Goal: Information Seeking & Learning: Learn about a topic

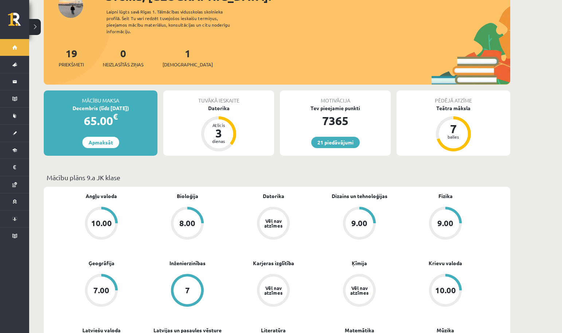
scroll to position [63, 0]
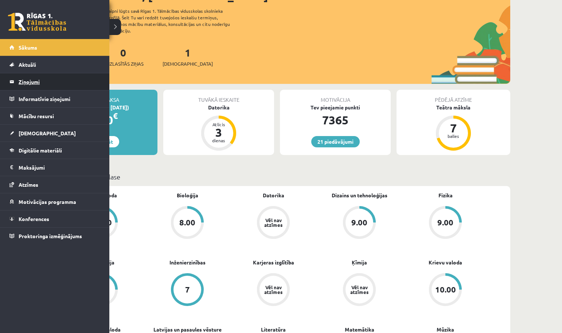
click at [39, 83] on legend "Ziņojumi 0" at bounding box center [60, 81] width 82 height 17
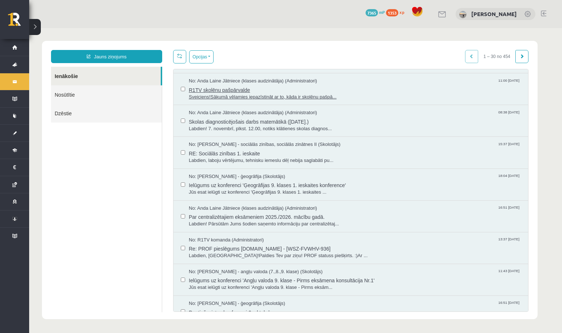
scroll to position [32, 0]
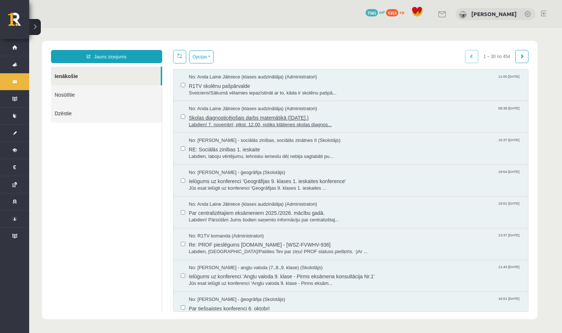
click at [220, 118] on span "Skolas diagnosticējošais darbs matemātikā (07.11.2025.)" at bounding box center [355, 116] width 332 height 9
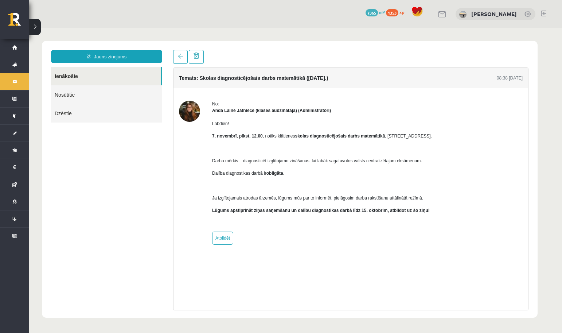
scroll to position [0, 0]
click at [88, 97] on link "Nosūtītie" at bounding box center [106, 94] width 111 height 19
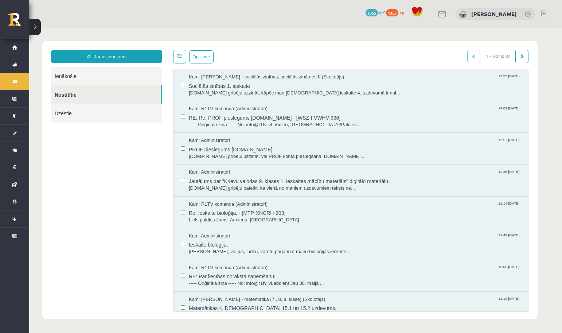
click at [99, 110] on link "Dzēstie" at bounding box center [106, 113] width 111 height 19
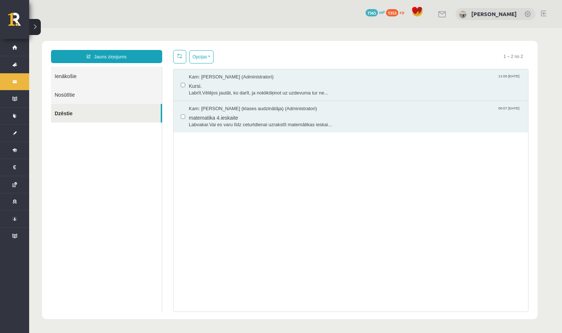
click at [133, 97] on link "Nosūtītie" at bounding box center [106, 94] width 111 height 19
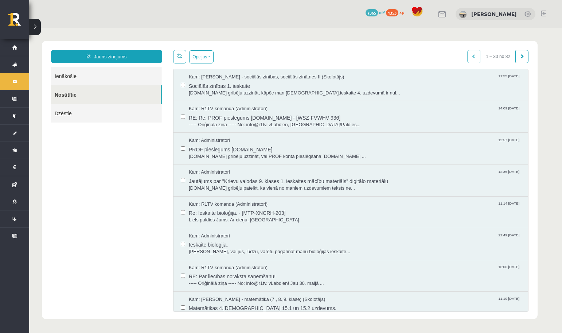
click at [141, 77] on link "Ienākošie" at bounding box center [106, 76] width 111 height 19
click at [113, 71] on link "Ienākošie" at bounding box center [106, 76] width 111 height 19
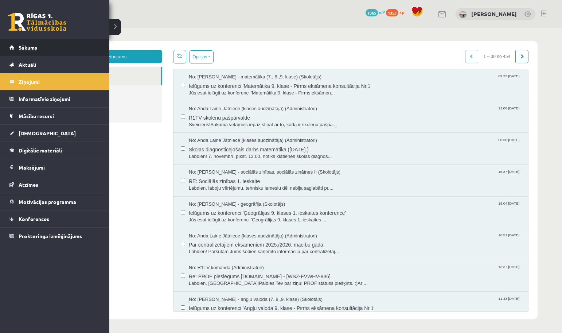
click at [23, 51] on link "Sākums" at bounding box center [54, 47] width 91 height 17
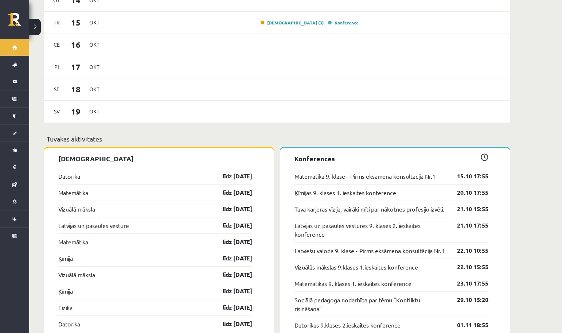
scroll to position [604, 0]
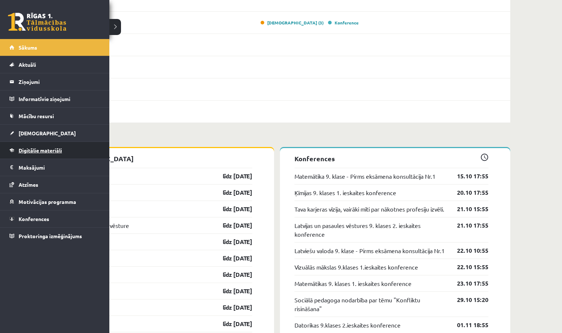
click at [19, 152] on span "Digitālie materiāli" at bounding box center [40, 150] width 43 height 7
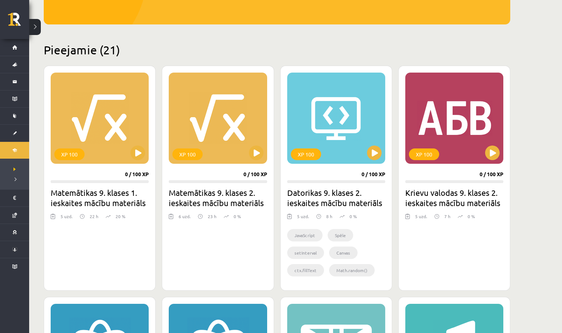
scroll to position [143, 0]
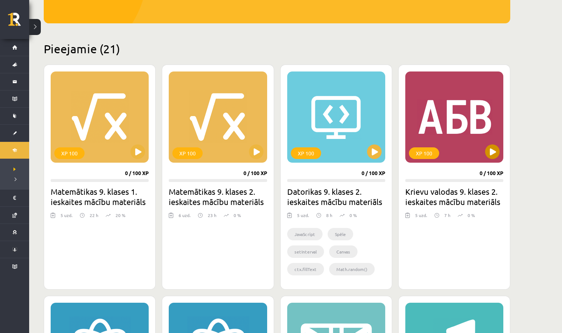
click at [494, 158] on button at bounding box center [492, 151] width 15 height 15
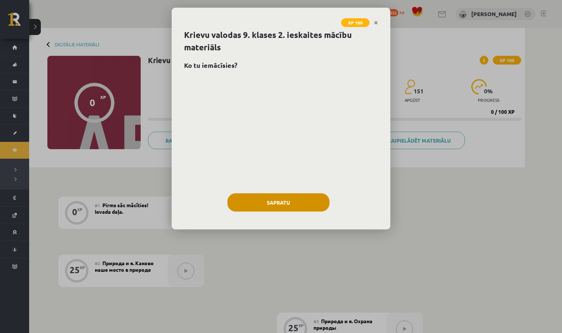
click at [303, 201] on button "Sapratu" at bounding box center [278, 202] width 102 height 18
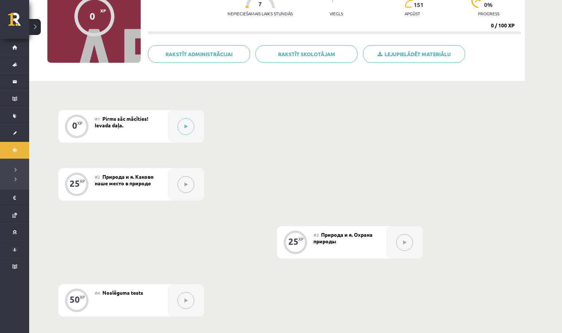
scroll to position [86, 0]
click at [184, 123] on button at bounding box center [185, 126] width 17 height 17
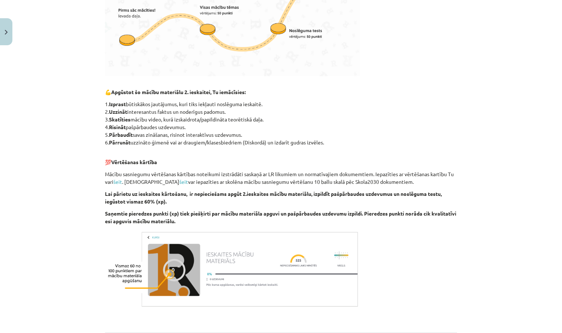
scroll to position [301, 0]
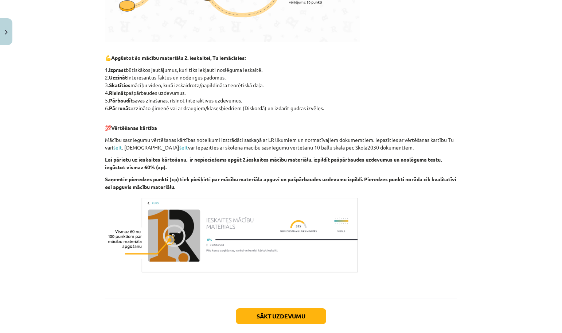
click at [271, 317] on button "Sākt uzdevumu" at bounding box center [281, 316] width 90 height 16
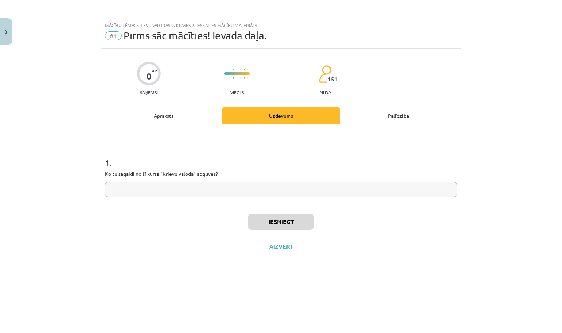
scroll to position [0, 0]
click at [242, 188] on input "text" at bounding box center [281, 189] width 352 height 15
click at [8, 34] on button "Close" at bounding box center [6, 31] width 12 height 27
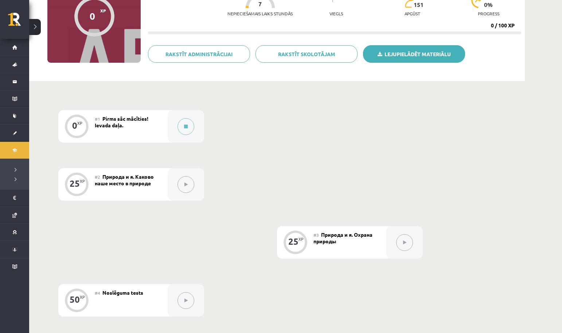
click at [404, 55] on link "Lejupielādēt materiālu" at bounding box center [414, 53] width 102 height 17
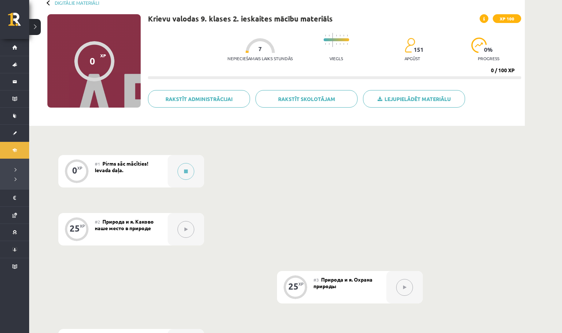
scroll to position [28, 0]
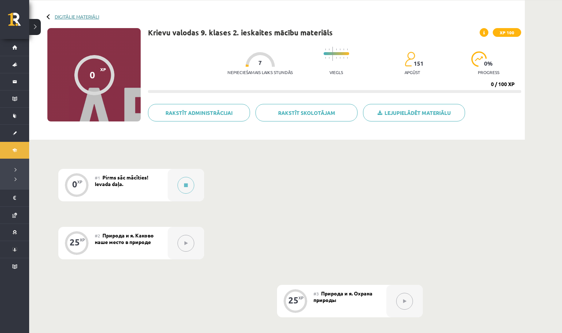
click at [85, 15] on link "Digitālie materiāli" at bounding box center [77, 16] width 44 height 5
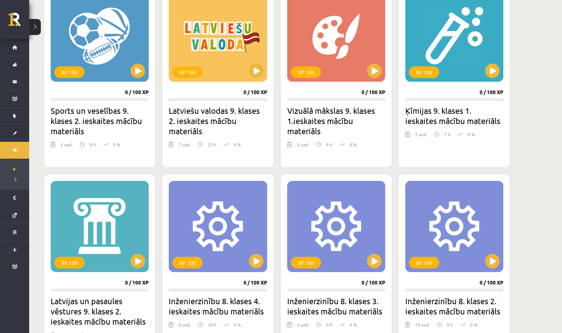
scroll to position [688, 0]
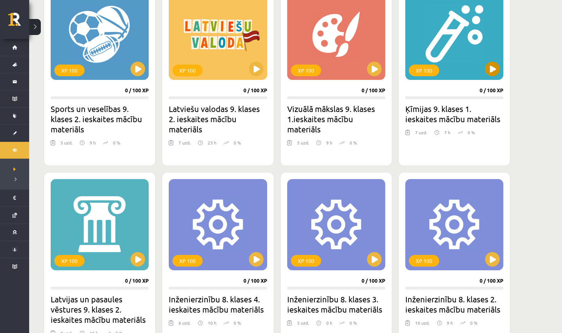
click at [491, 72] on button at bounding box center [492, 69] width 15 height 15
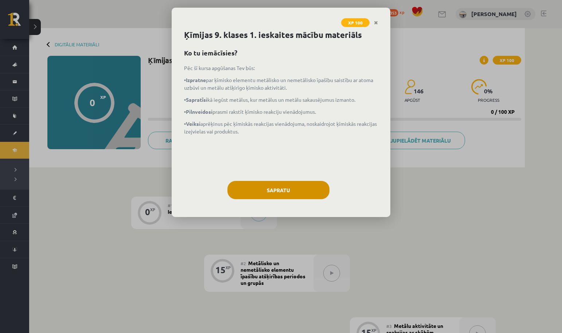
click at [312, 184] on button "Sapratu" at bounding box center [278, 190] width 102 height 18
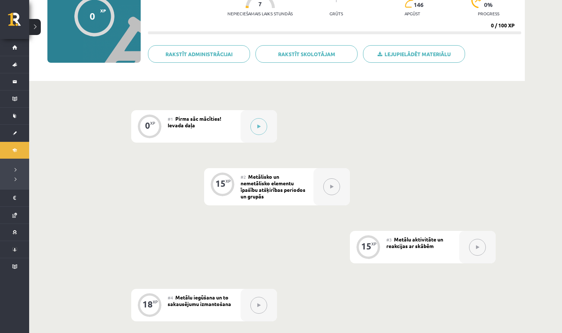
scroll to position [93, 0]
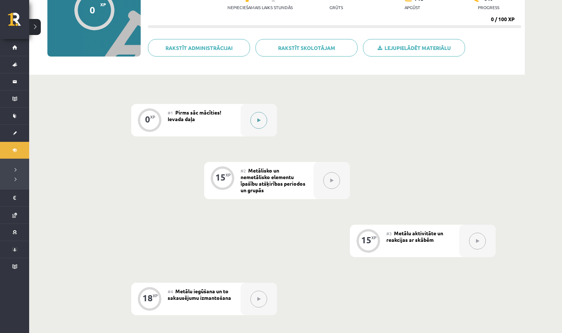
click at [262, 121] on button at bounding box center [258, 120] width 17 height 17
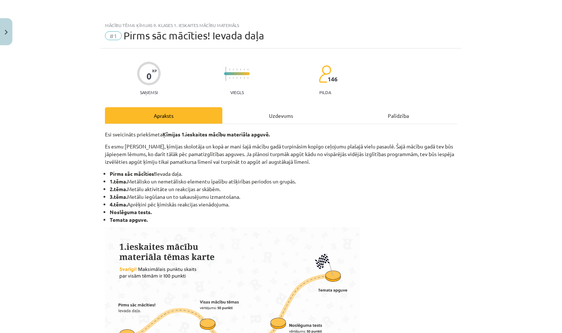
click at [277, 114] on div "Uzdevums" at bounding box center [280, 115] width 117 height 16
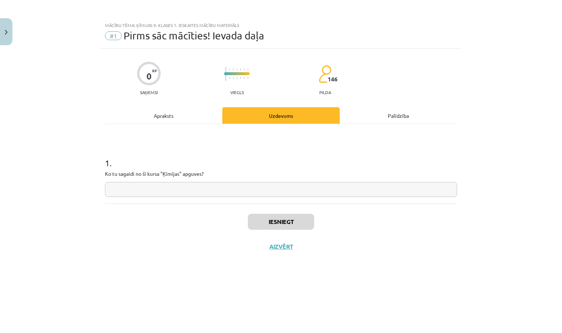
click at [5, 36] on button "Close" at bounding box center [6, 31] width 12 height 27
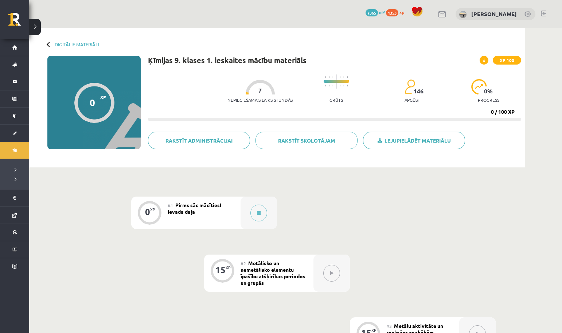
scroll to position [0, 0]
click at [81, 45] on link "Digitālie materiāli" at bounding box center [77, 44] width 44 height 5
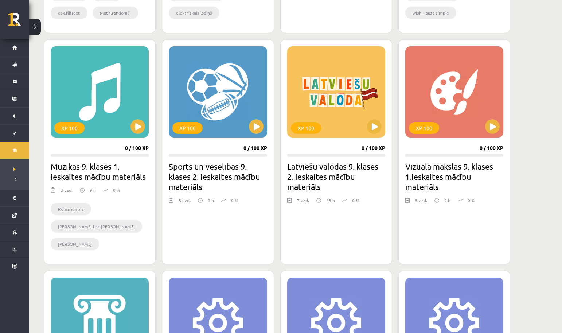
scroll to position [586, 0]
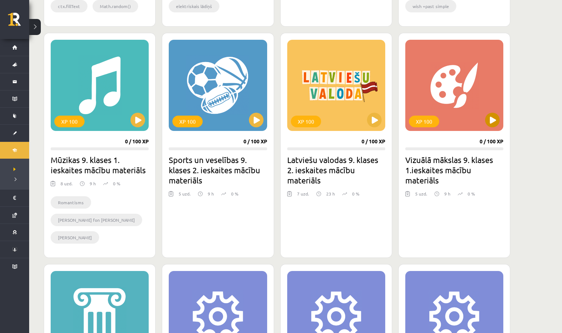
click at [485, 116] on div "XP 100" at bounding box center [454, 85] width 98 height 91
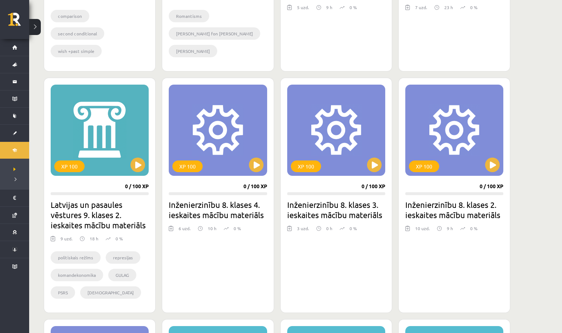
scroll to position [783, 0]
click at [141, 171] on button at bounding box center [137, 164] width 15 height 15
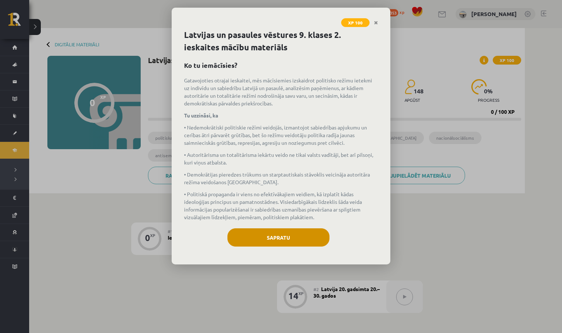
click at [254, 234] on button "Sapratu" at bounding box center [278, 237] width 102 height 18
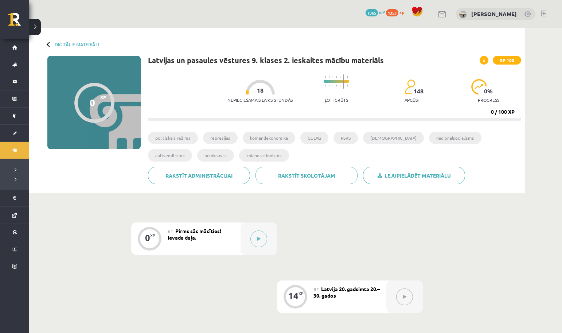
click at [484, 57] on span at bounding box center [483, 60] width 9 height 9
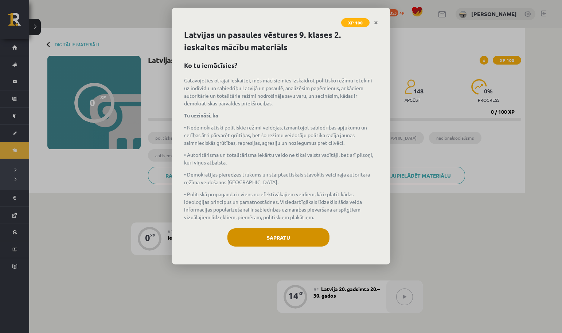
click at [265, 241] on button "Sapratu" at bounding box center [278, 237] width 102 height 18
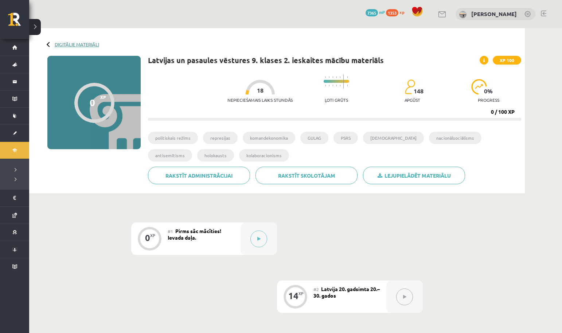
click at [81, 46] on link "Digitālie materiāli" at bounding box center [77, 44] width 44 height 5
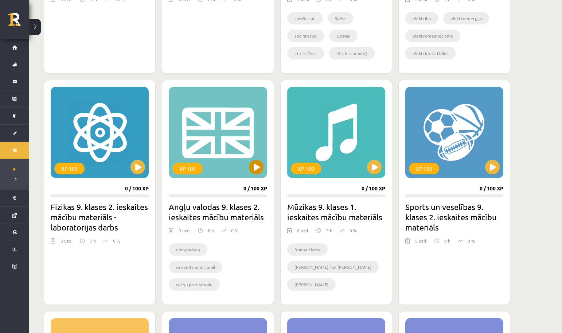
scroll to position [564, 0]
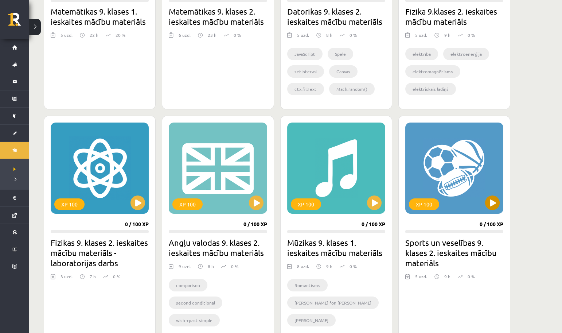
click at [492, 204] on button at bounding box center [492, 202] width 15 height 15
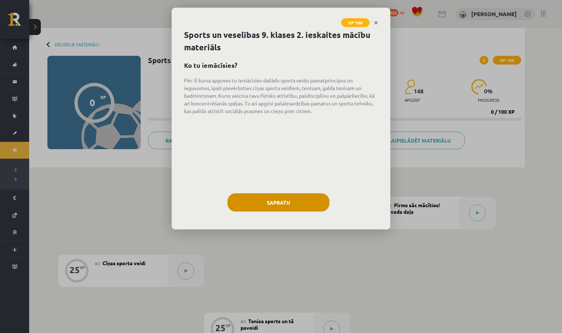
click at [293, 201] on button "Sapratu" at bounding box center [278, 202] width 102 height 18
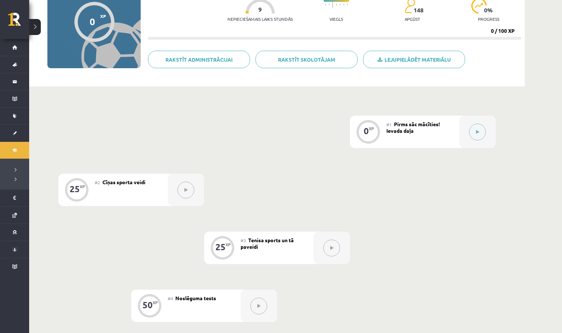
scroll to position [71, 0]
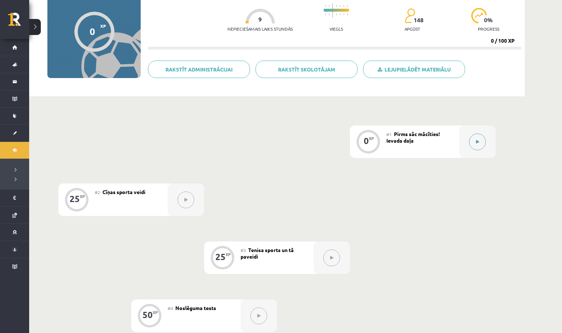
click at [475, 139] on button at bounding box center [477, 141] width 17 height 17
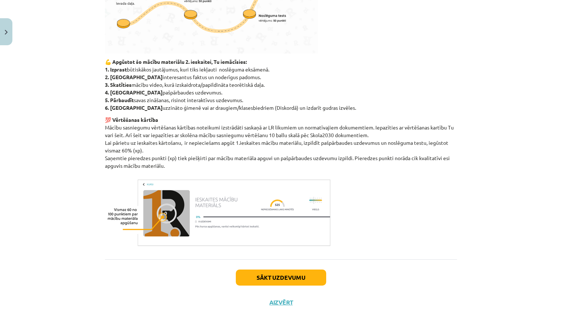
scroll to position [267, 0]
click at [257, 283] on button "Sākt uzdevumu" at bounding box center [281, 277] width 90 height 16
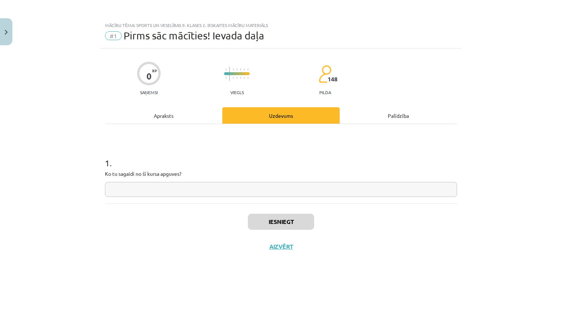
click at [122, 194] on input "text" at bounding box center [281, 189] width 352 height 15
paste input "**********"
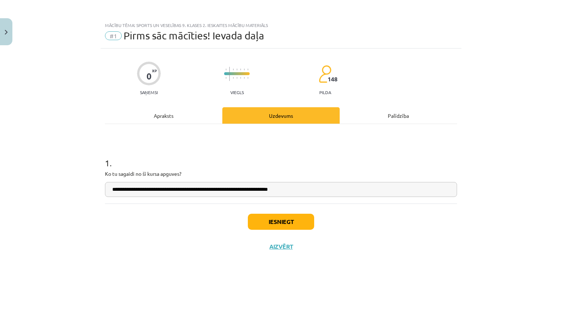
type input "**********"
click at [266, 225] on button "Iesniegt" at bounding box center [281, 222] width 66 height 16
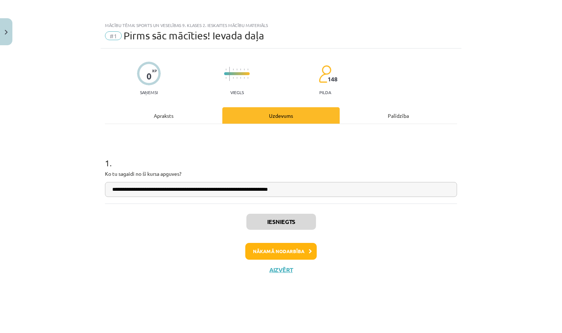
click at [300, 252] on button "Nākamā nodarbība" at bounding box center [280, 251] width 71 height 17
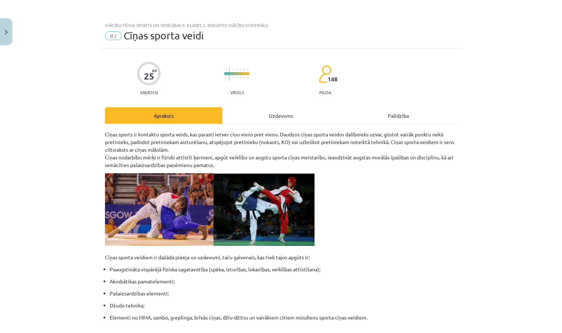
click at [273, 120] on div "Uzdevums" at bounding box center [280, 115] width 117 height 16
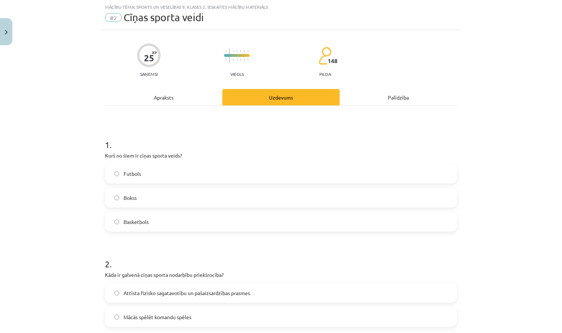
scroll to position [36, 0]
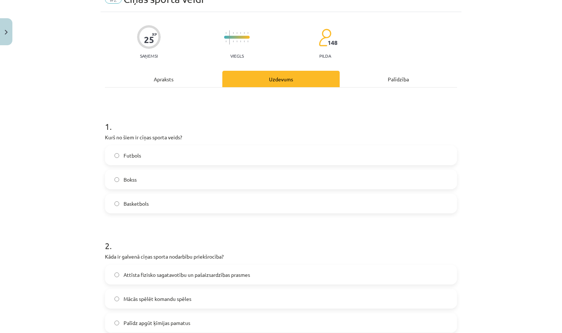
click at [144, 176] on label "Bokss" at bounding box center [281, 179] width 351 height 18
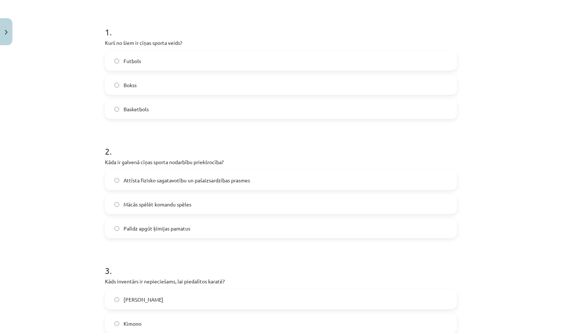
scroll to position [161, 0]
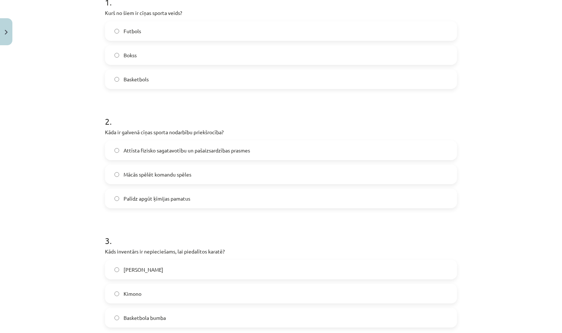
click at [198, 149] on span "Attīsta fizisko sagatavotību un pašaizsardzības prasmes" at bounding box center [187, 150] width 126 height 8
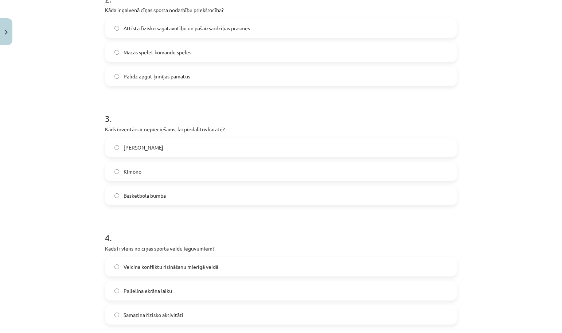
scroll to position [287, 0]
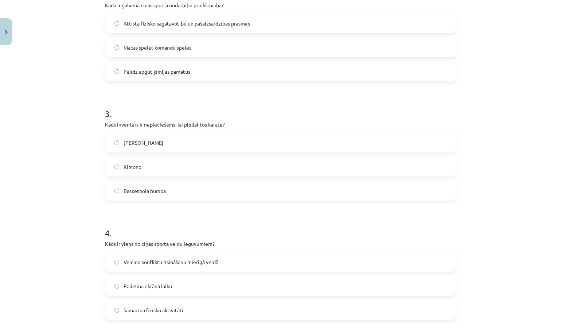
click at [160, 165] on label "Kimono" at bounding box center [281, 166] width 351 height 18
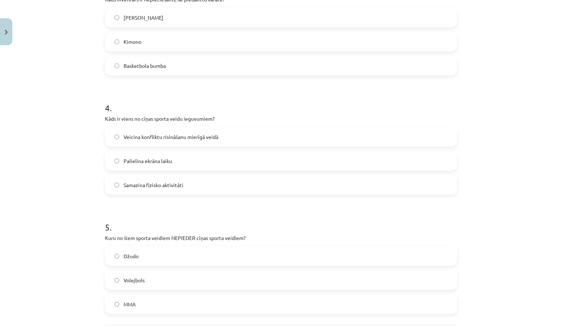
scroll to position [413, 0]
click at [188, 137] on span "Veicina konfliktu risināšanu mierīgā veidā" at bounding box center [171, 136] width 95 height 8
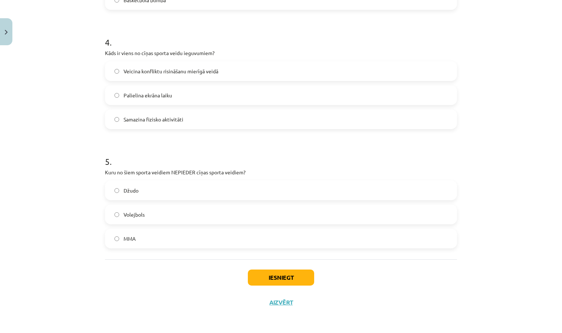
scroll to position [479, 0]
click at [136, 217] on label "Volejbols" at bounding box center [281, 214] width 351 height 18
click at [257, 270] on button "Iesniegt" at bounding box center [281, 277] width 66 height 16
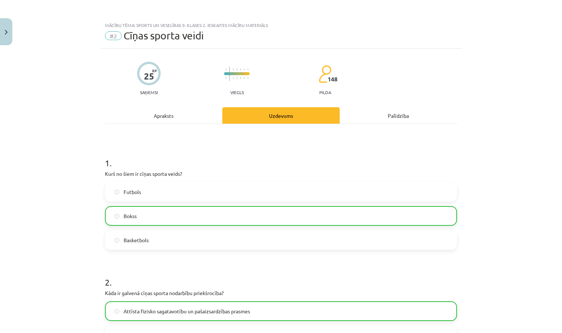
scroll to position [0, 0]
click at [151, 116] on div "Apraksts" at bounding box center [163, 115] width 117 height 16
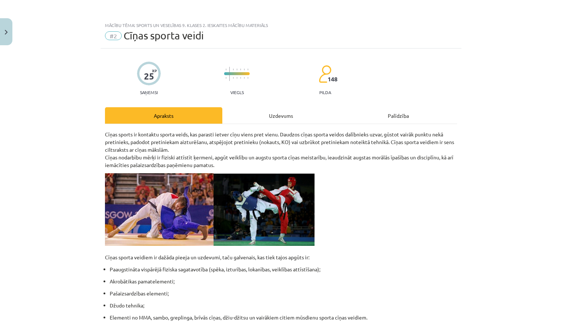
scroll to position [18, 0]
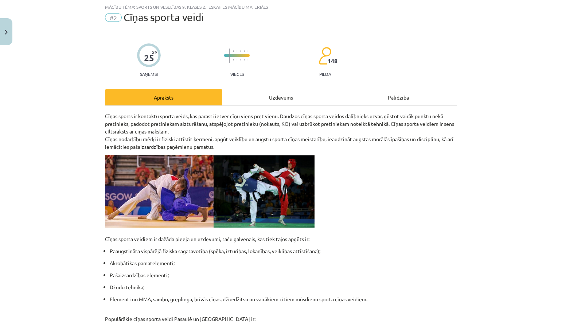
click at [8, 35] on button "Close" at bounding box center [6, 31] width 12 height 27
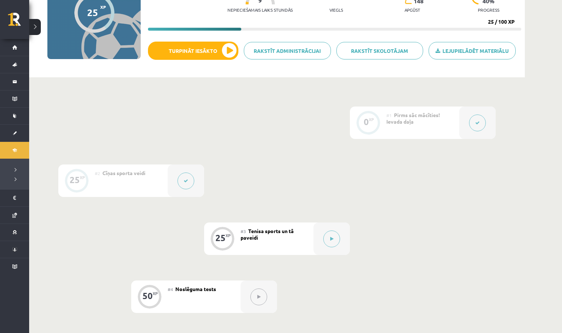
scroll to position [90, 0]
click at [326, 234] on button at bounding box center [331, 238] width 17 height 17
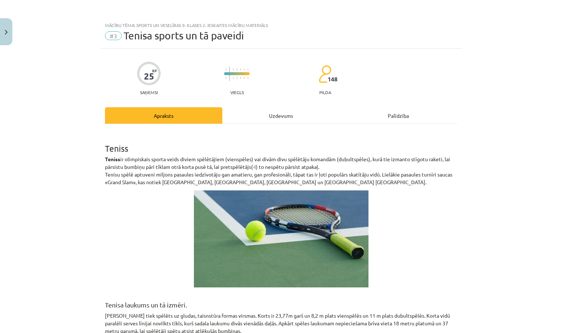
scroll to position [0, 0]
click at [9, 39] on button "Close" at bounding box center [6, 31] width 12 height 27
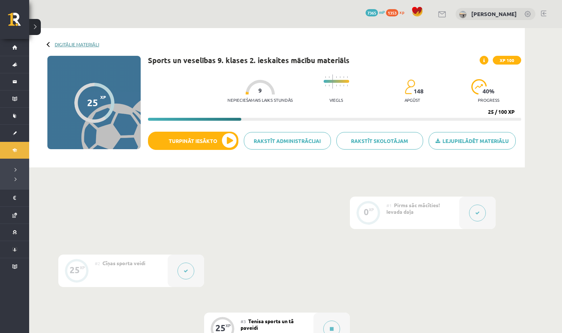
click at [77, 43] on link "Digitālie materiāli" at bounding box center [77, 44] width 44 height 5
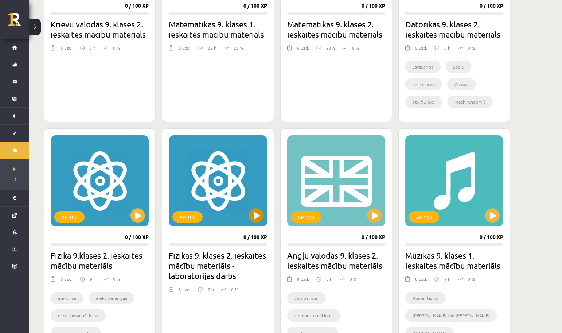
scroll to position [547, 0]
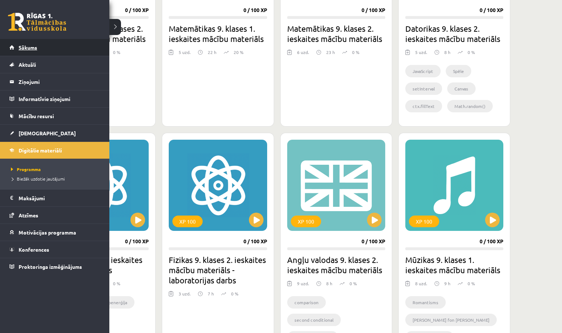
click at [27, 48] on span "Sākums" at bounding box center [28, 47] width 19 height 7
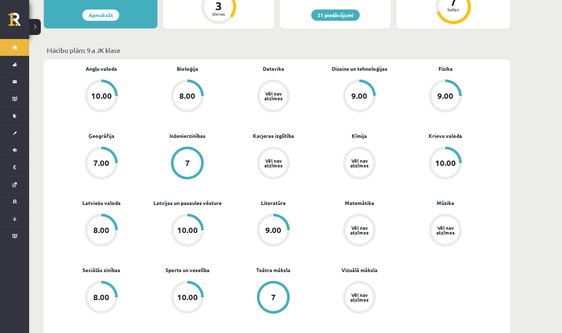
scroll to position [200, 0]
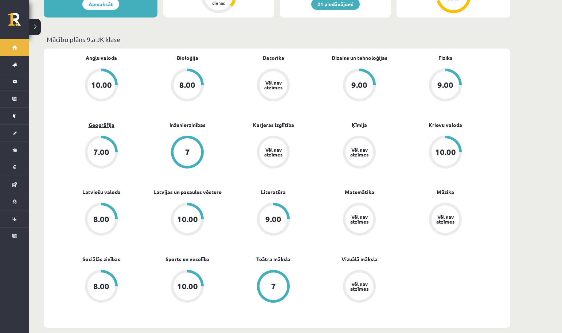
click at [104, 121] on link "Ģeogrāfija" at bounding box center [102, 125] width 26 height 8
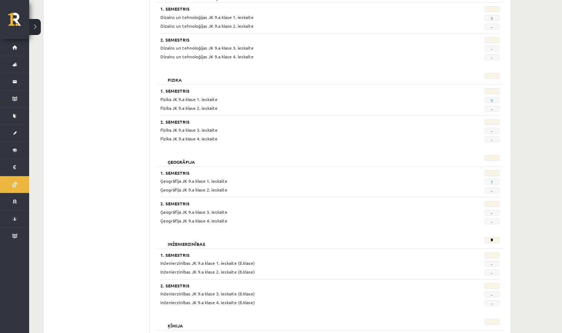
scroll to position [376, 0]
click at [492, 178] on link "7" at bounding box center [491, 180] width 3 height 6
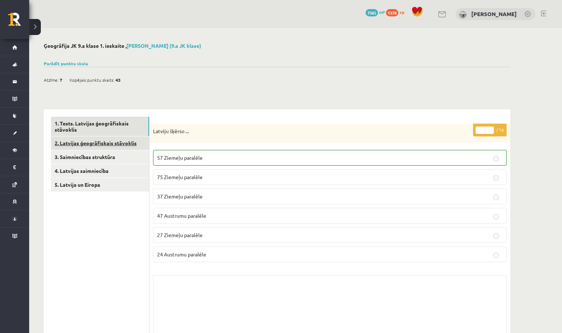
click at [131, 141] on link "2. Latvijas ģeogrāfiskais stāvoklis" at bounding box center [100, 142] width 98 height 13
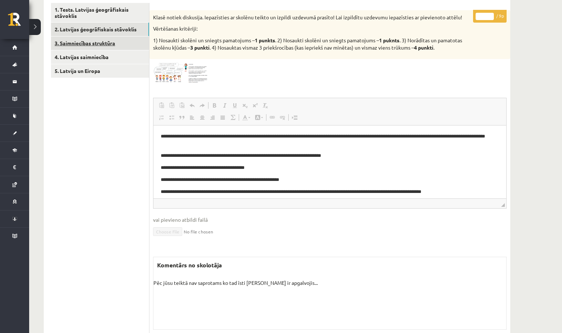
click at [140, 44] on link "3. Saimniecības struktūra" at bounding box center [100, 42] width 98 height 13
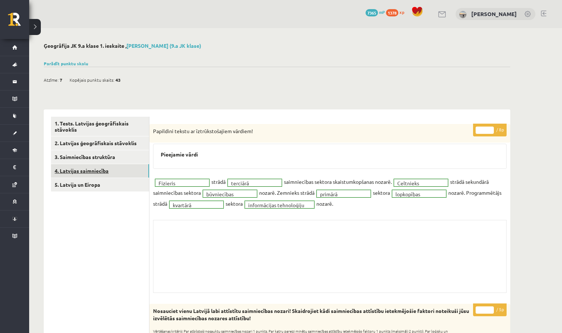
click at [117, 170] on link "4. Latvijas saimniecība" at bounding box center [100, 170] width 98 height 13
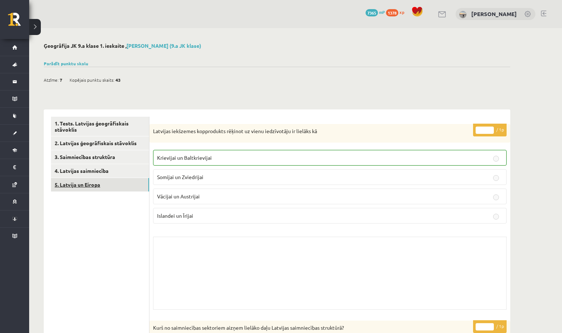
click at [125, 184] on link "5. Latvija un Eiropa" at bounding box center [100, 184] width 98 height 13
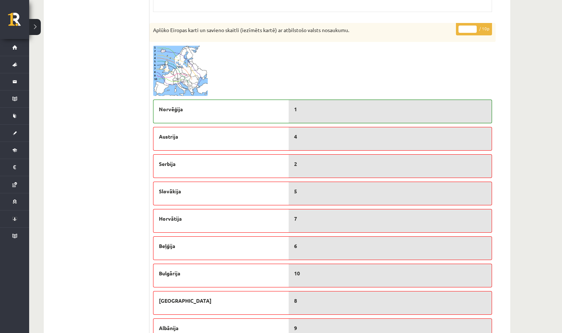
scroll to position [384, 0]
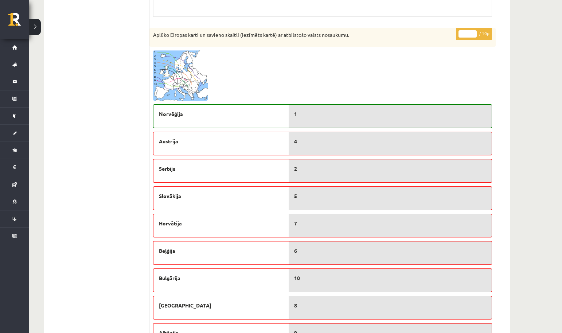
drag, startPoint x: 282, startPoint y: 146, endPoint x: 282, endPoint y: 165, distance: 18.6
click at [282, 165] on div "Norvēģija Austrija Serbija Slovākija Horvātija Beļģija Bulgārija Moldova Albāni…" at bounding box center [221, 237] width 136 height 273
click at [245, 173] on div "Serbija" at bounding box center [221, 171] width 136 height 24
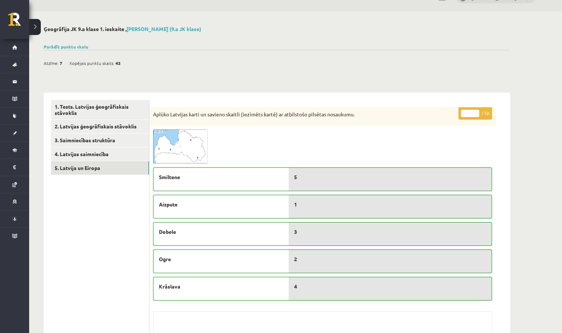
scroll to position [1, 0]
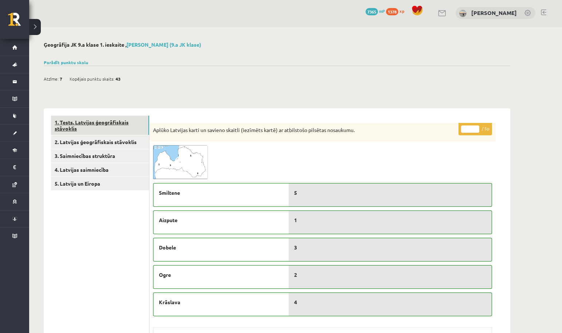
click at [121, 124] on link "1. Tests. Latvijas ģeogrāfiskais stāvoklis" at bounding box center [100, 126] width 98 height 20
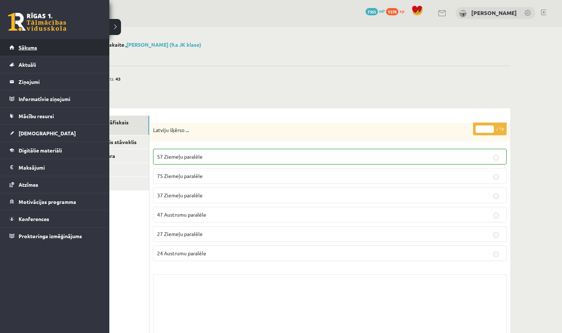
click at [22, 49] on span "Sākums" at bounding box center [28, 47] width 19 height 7
